Goal: Information Seeking & Learning: Learn about a topic

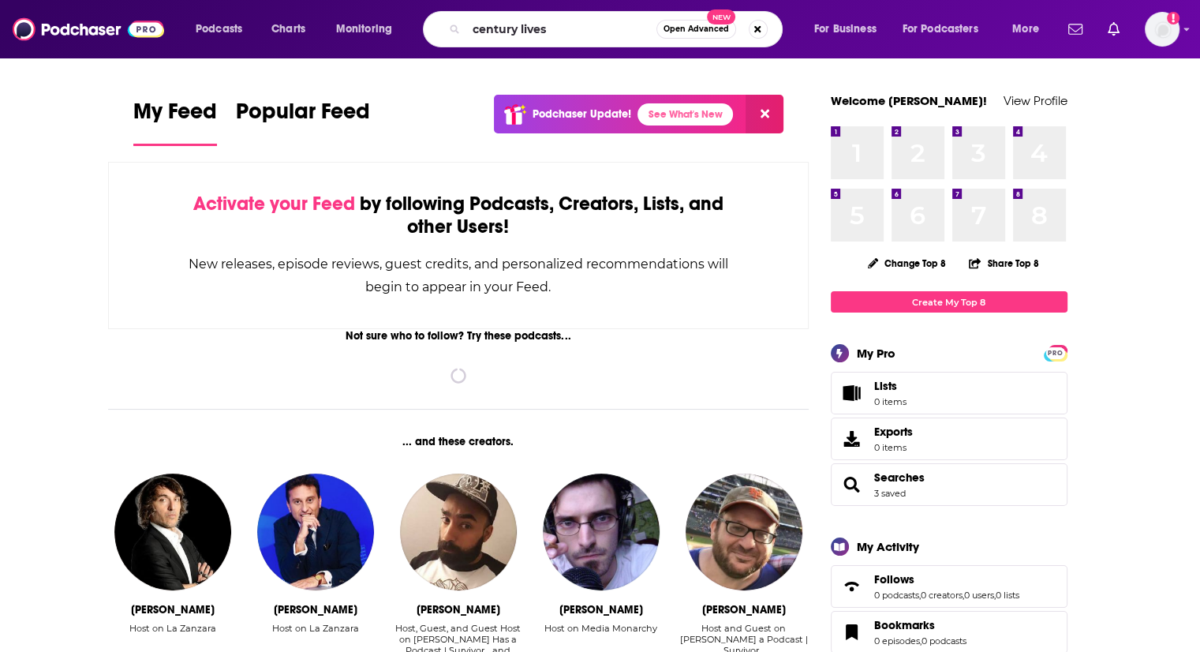
type input "century lives"
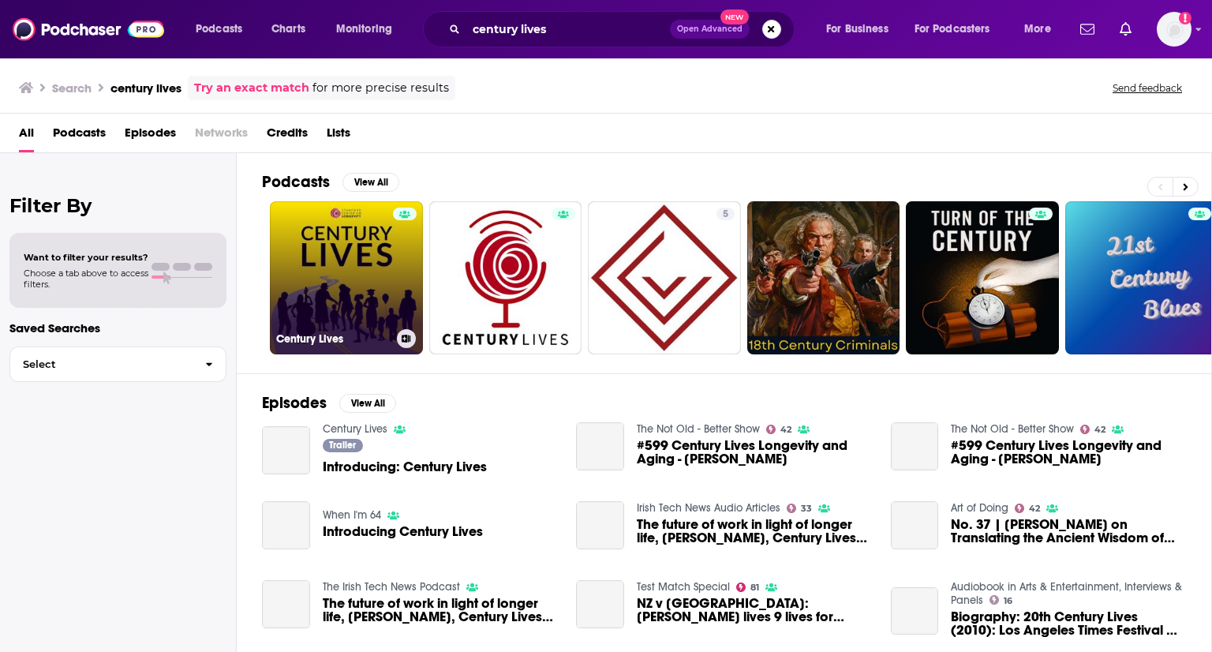
click at [384, 232] on link "Century Lives" at bounding box center [346, 277] width 153 height 153
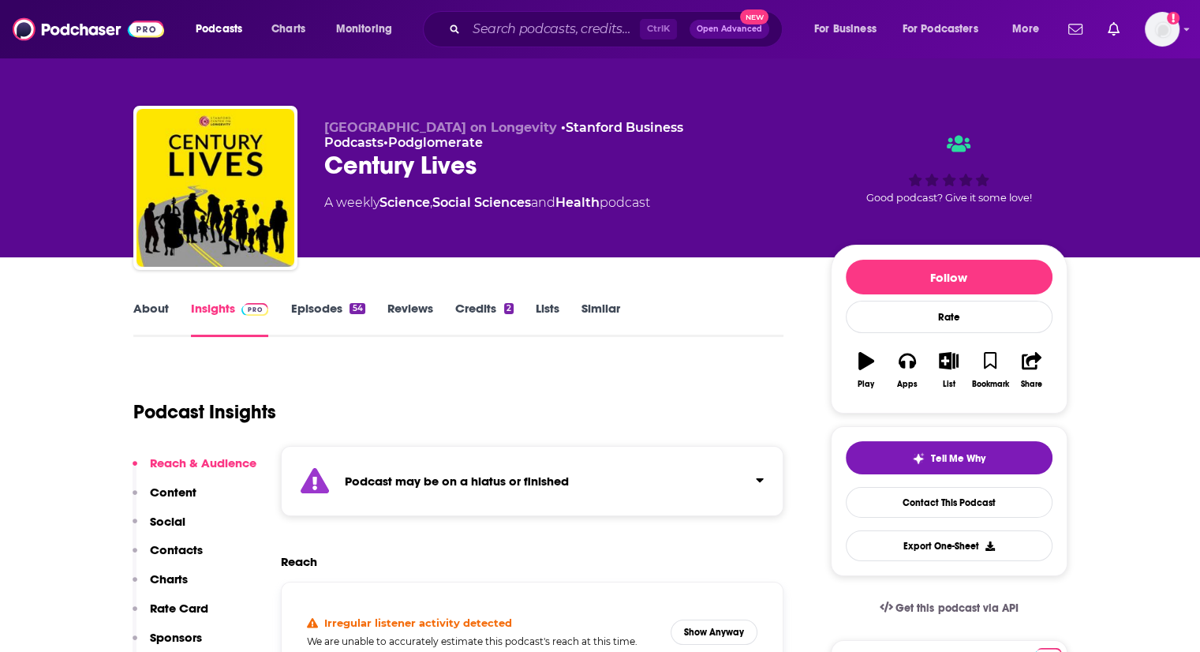
click at [159, 316] on link "About" at bounding box center [151, 319] width 36 height 36
